Goal: Check status: Check status

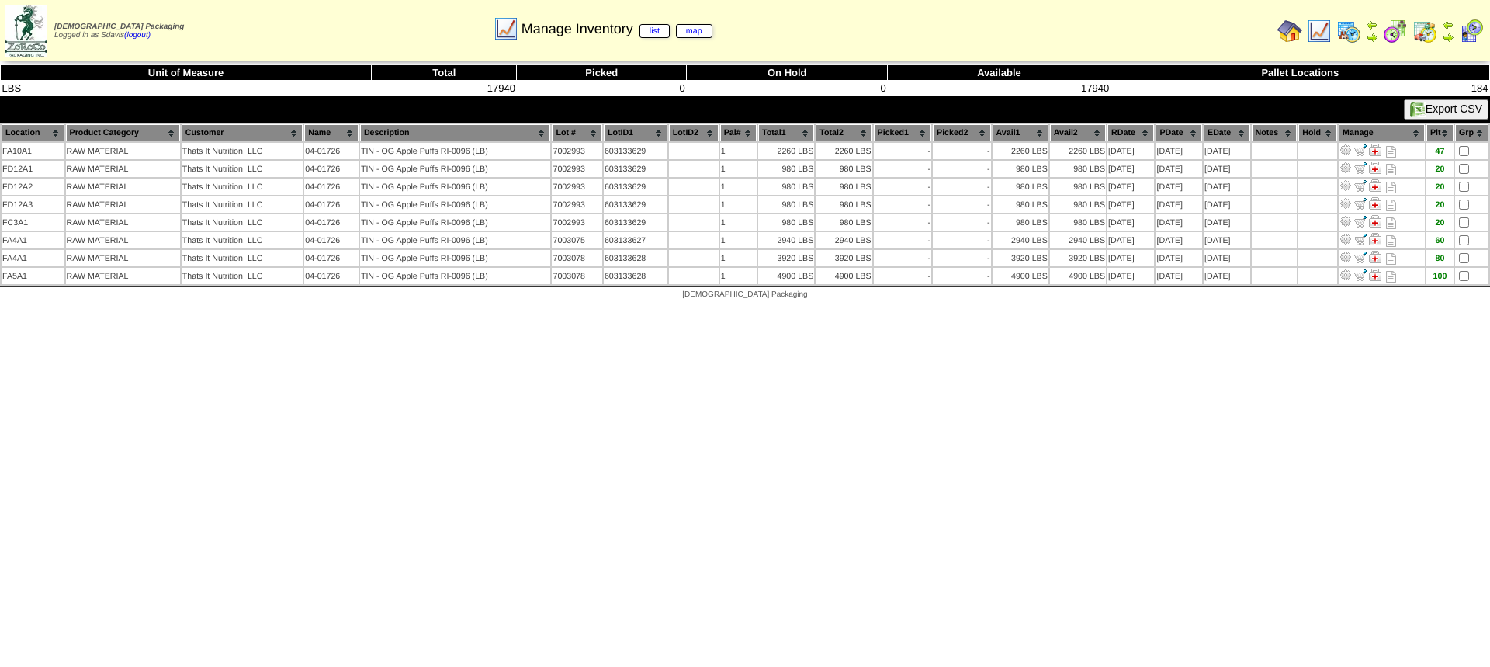
click at [1325, 33] on img at bounding box center [1319, 31] width 25 height 25
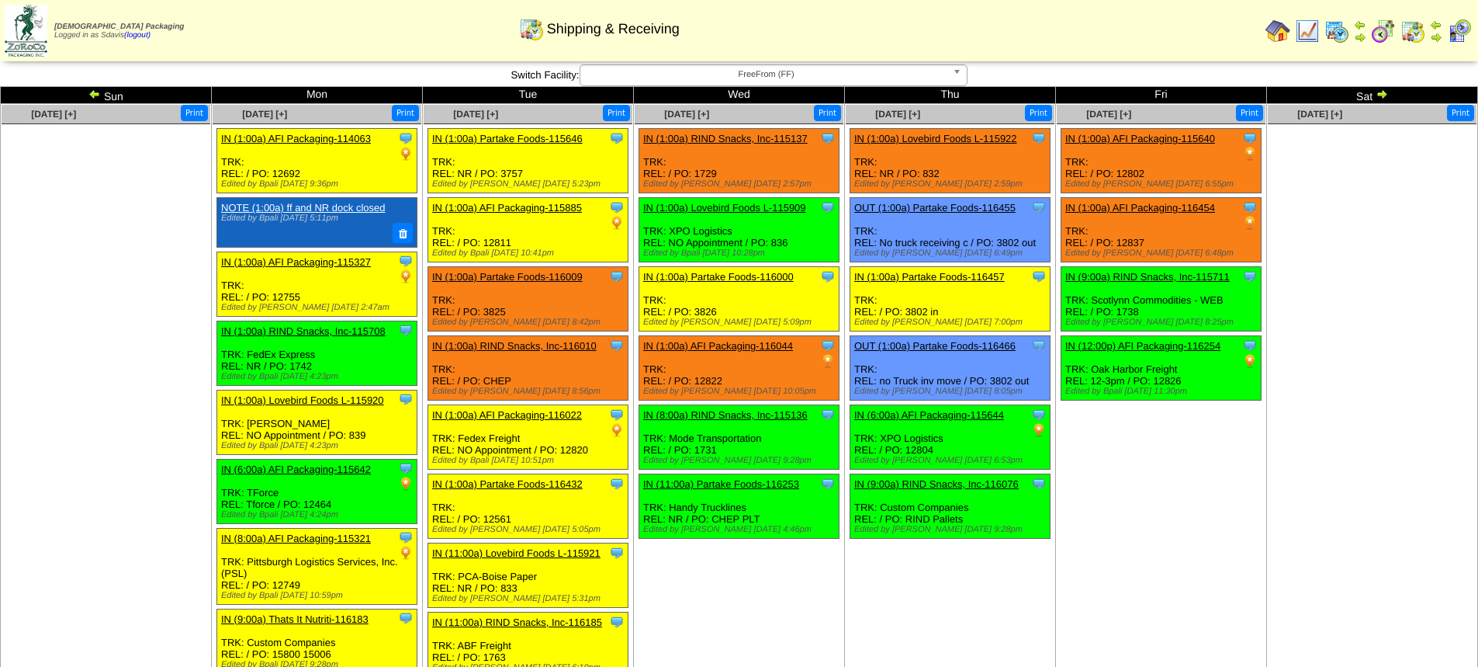
click at [97, 95] on img at bounding box center [94, 94] width 12 height 12
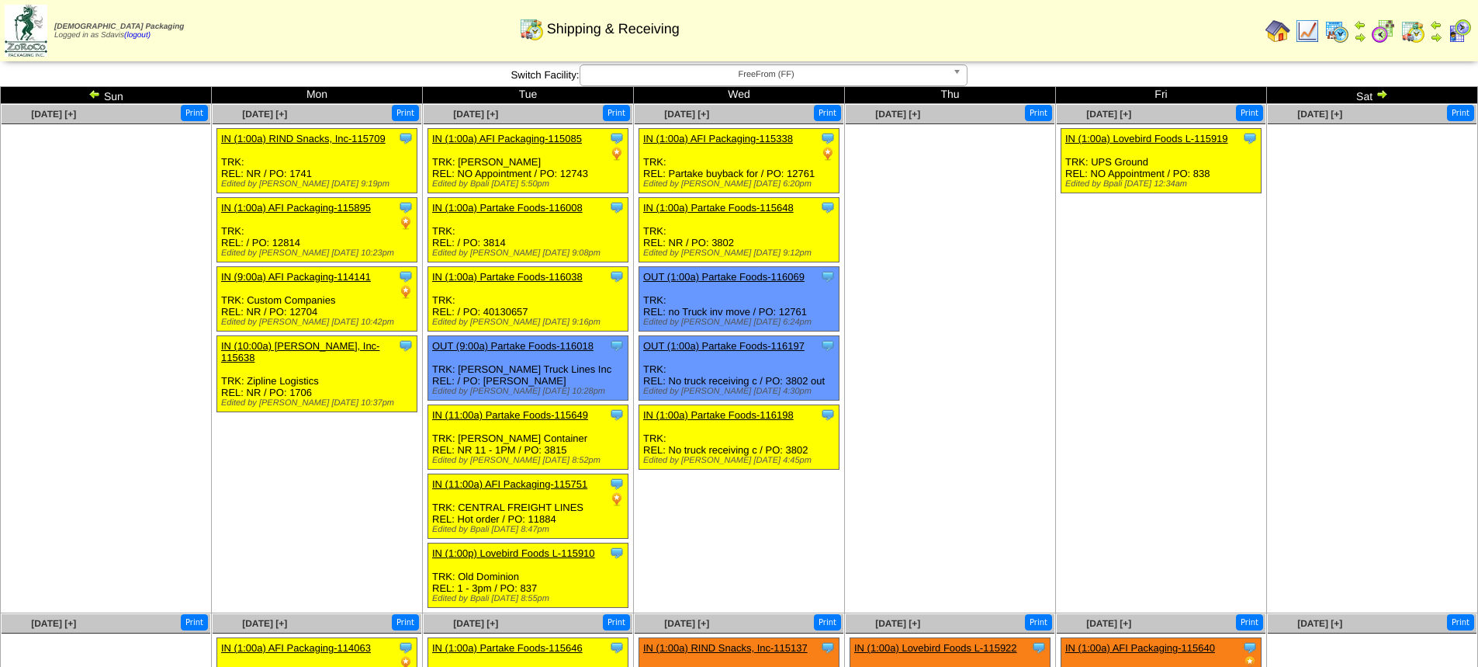
click at [1385, 97] on img at bounding box center [1382, 94] width 12 height 12
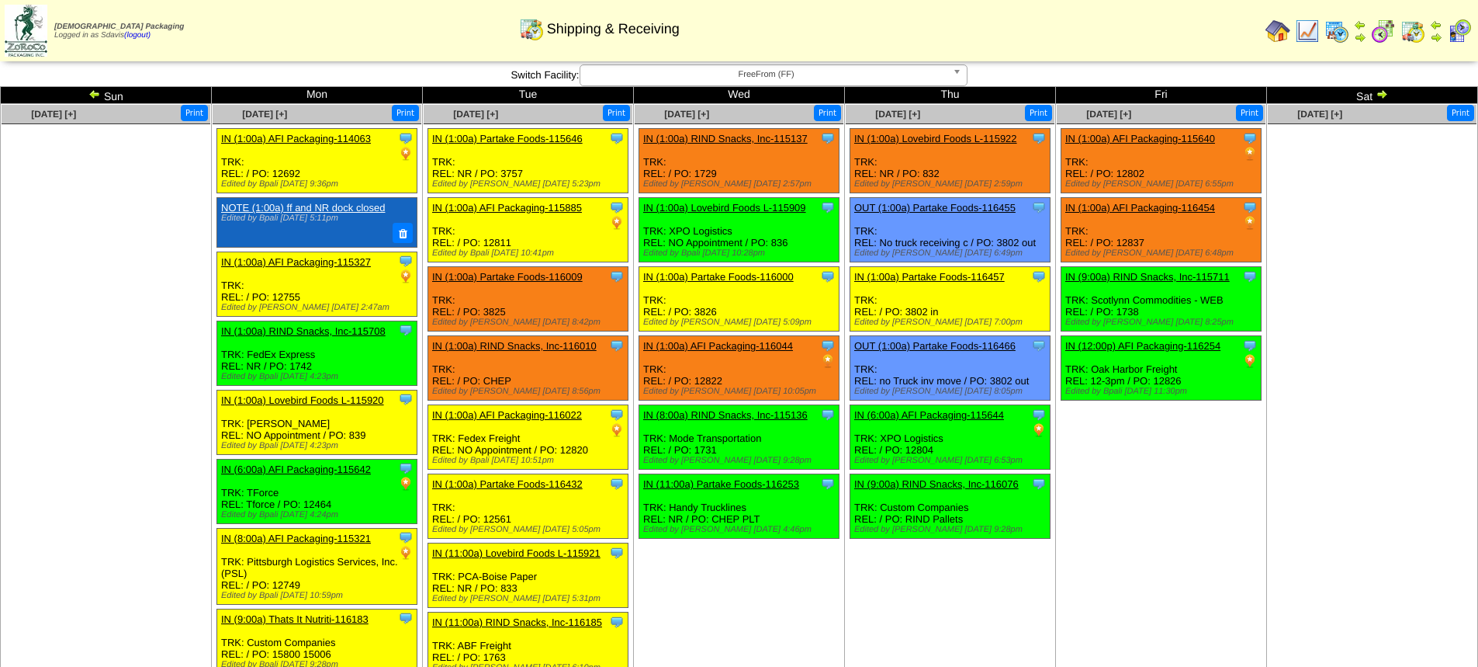
click at [1208, 625] on td "Sep 05 [+] Print Clone Item IN (1:00a) AFI Packaging-115640 AFI Packaging Sched…" at bounding box center [1161, 639] width 211 height 1070
